Goal: Information Seeking & Learning: Learn about a topic

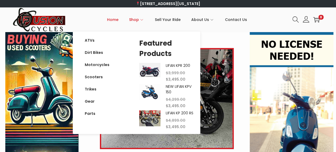
click at [136, 19] on span "Shop" at bounding box center [134, 19] width 10 height 13
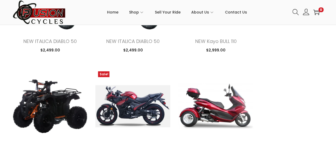
scroll to position [744, 0]
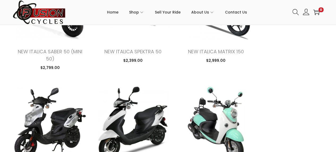
scroll to position [1249, 0]
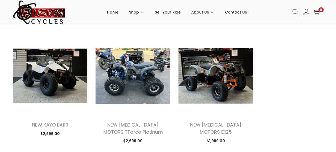
scroll to position [2152, 0]
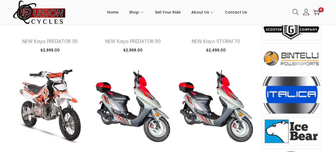
scroll to position [319, 0]
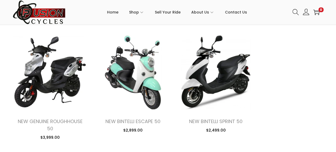
scroll to position [3242, 0]
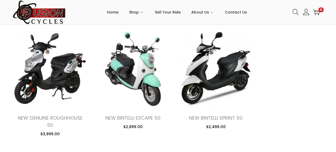
drag, startPoint x: 265, startPoint y: 122, endPoint x: 145, endPoint y: 128, distance: 120.3
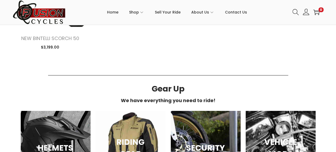
scroll to position [3481, 0]
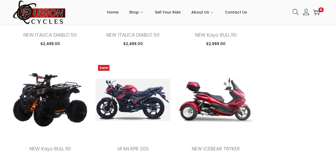
scroll to position [744, 0]
